Goal: Find contact information: Find contact information

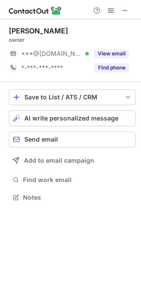
scroll to position [191, 141]
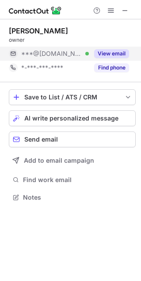
click at [109, 51] on button "View email" at bounding box center [111, 53] width 35 height 9
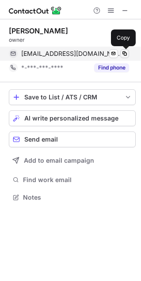
click at [123, 51] on span at bounding box center [124, 53] width 7 height 7
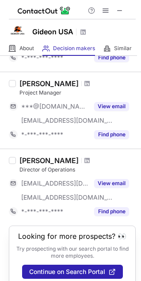
scroll to position [156, 0]
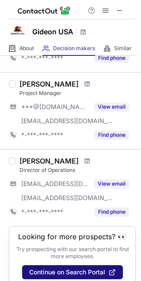
click at [93, 272] on span "Continue on Search Portal" at bounding box center [67, 272] width 76 height 7
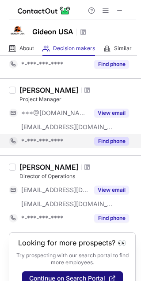
scroll to position [167, 0]
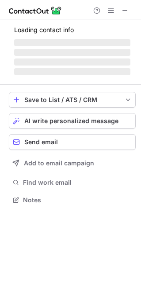
scroll to position [205, 141]
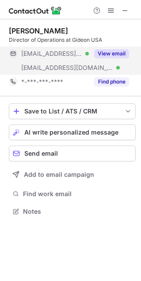
click at [114, 53] on button "View email" at bounding box center [111, 53] width 35 height 9
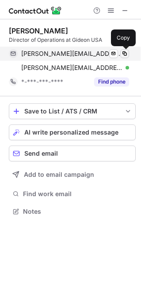
click at [123, 55] on span at bounding box center [124, 53] width 7 height 7
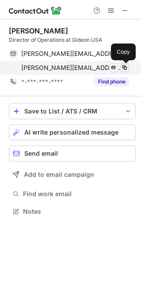
click at [122, 68] on span at bounding box center [124, 67] width 7 height 7
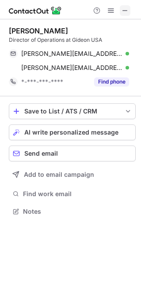
click at [128, 12] on span at bounding box center [124, 10] width 7 height 7
